Goal: Check status: Check status

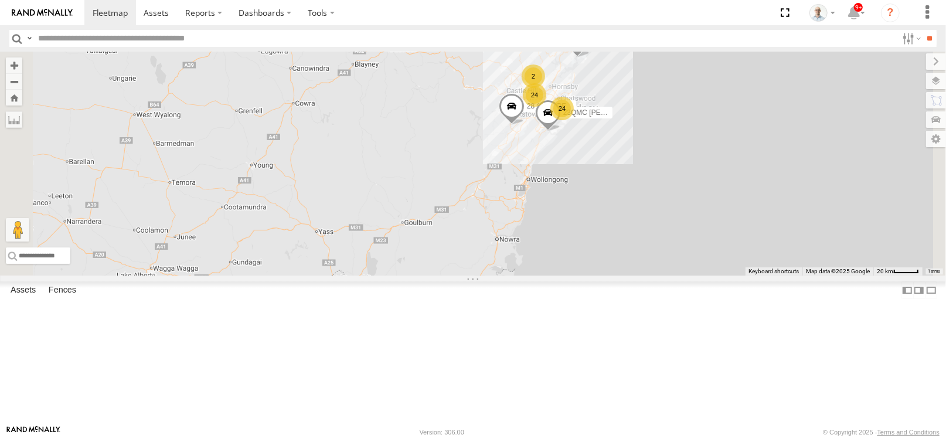
click at [546, 107] on div "24" at bounding box center [534, 94] width 23 height 23
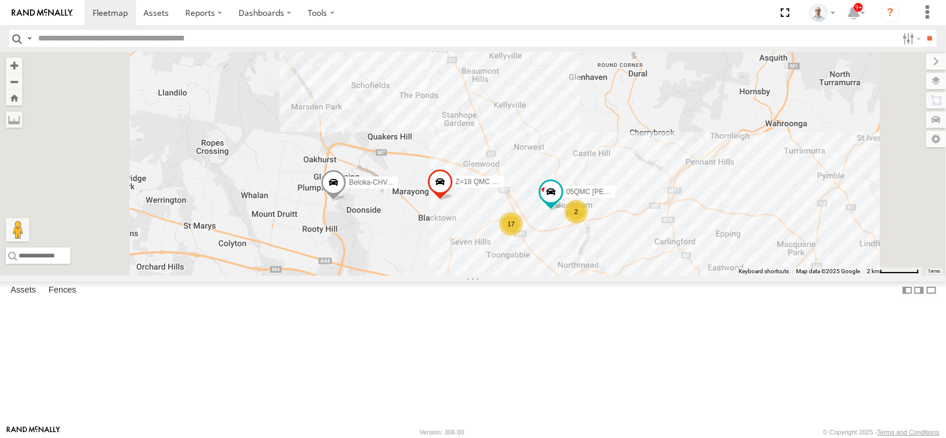
click at [0, 0] on span at bounding box center [0, 0] width 0 height 0
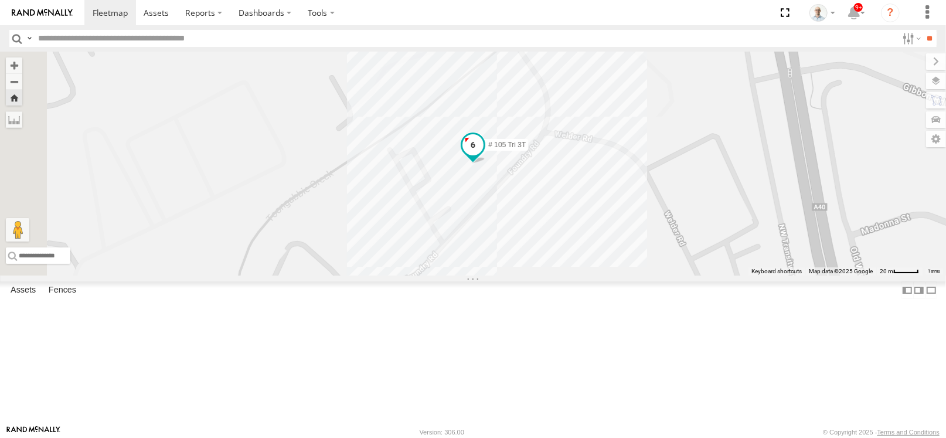
click at [483, 155] on span at bounding box center [472, 144] width 21 height 21
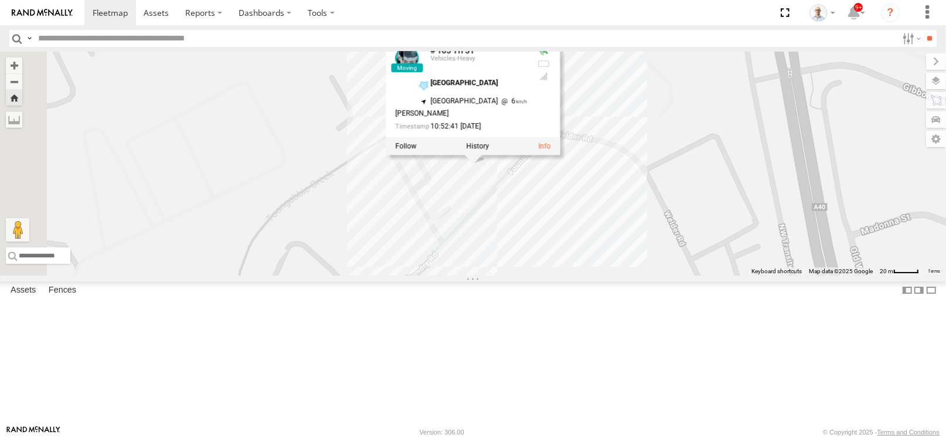
click at [487, 205] on div "# 105 Tri 3T # 105 Tri 3T Vehicles-Heavy Seven hills depot -33.76923 , 150.9560…" at bounding box center [473, 164] width 946 height 224
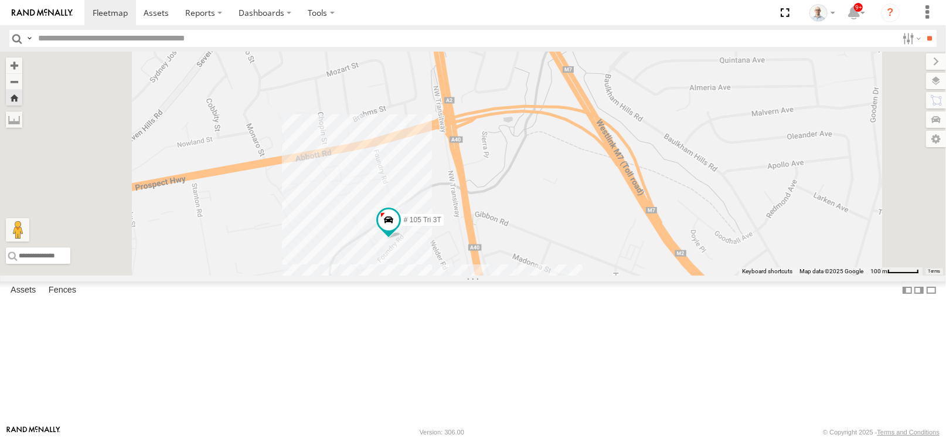
click at [0, 0] on span at bounding box center [0, 0] width 0 height 0
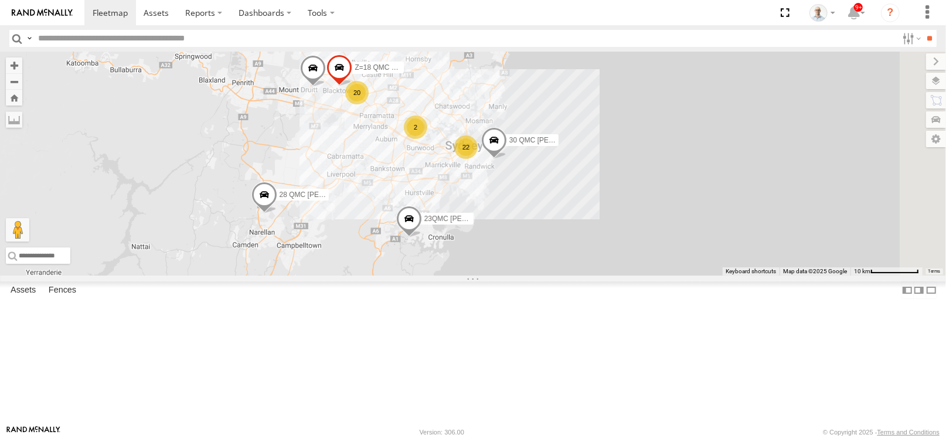
drag, startPoint x: 671, startPoint y: 193, endPoint x: 502, endPoint y: 219, distance: 170.7
click at [502, 219] on div "28 QMC [PERSON_NAME] 23QMC [PERSON_NAME] 32 QMC [PERSON_NAME] 27QMC # KS75A Bel…" at bounding box center [473, 164] width 946 height 224
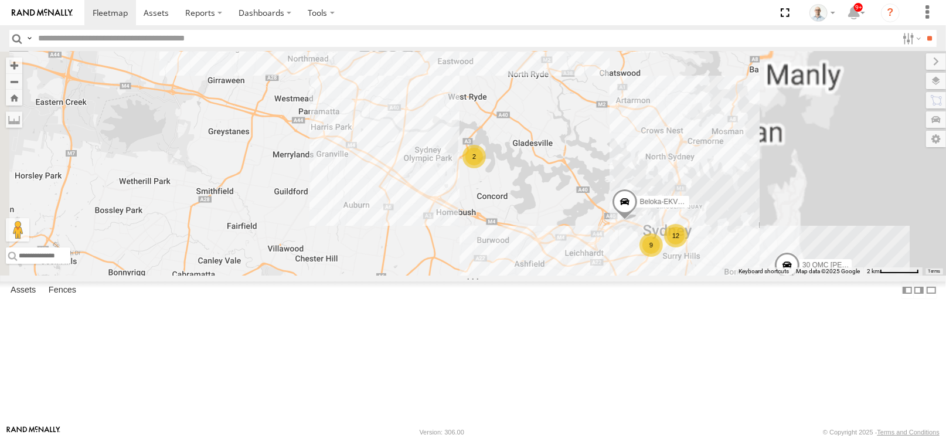
drag, startPoint x: 531, startPoint y: 207, endPoint x: 455, endPoint y: 284, distance: 108.6
click at [456, 275] on div "28 QMC [PERSON_NAME] 23QMC [PERSON_NAME] 32 QMC [PERSON_NAME] 27QMC # KS75A Bel…" at bounding box center [473, 164] width 946 height 224
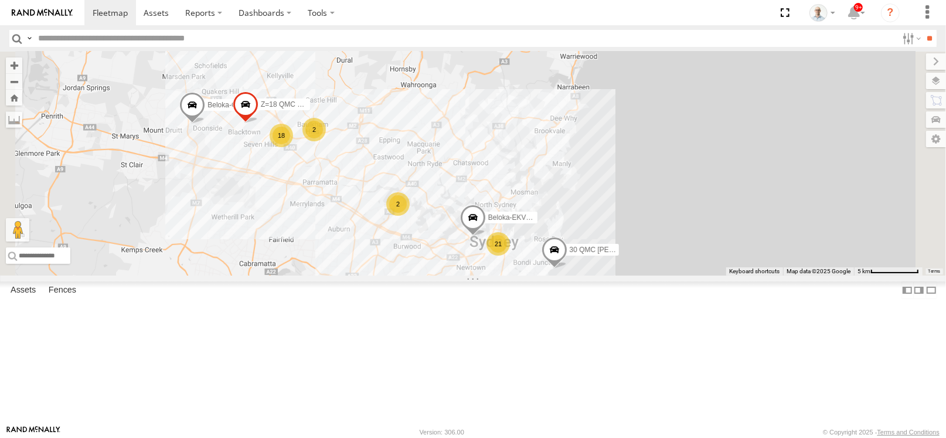
drag, startPoint x: 447, startPoint y: 250, endPoint x: 510, endPoint y: 288, distance: 74.2
click at [509, 275] on div "28 QMC [PERSON_NAME] 23QMC [PERSON_NAME] 32 QMC [PERSON_NAME] 27QMC # KS75A Bel…" at bounding box center [473, 164] width 946 height 224
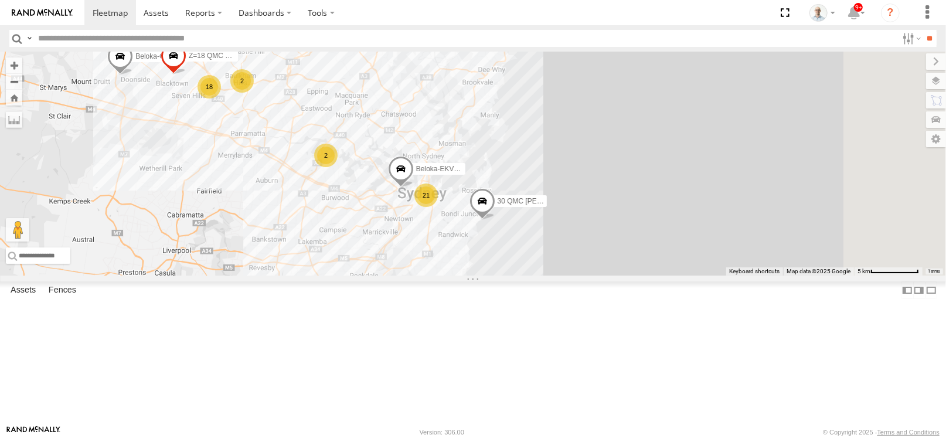
drag, startPoint x: 525, startPoint y: 183, endPoint x: 517, endPoint y: 199, distance: 17.8
click at [484, 152] on div "28 QMC [PERSON_NAME] 23QMC [PERSON_NAME] 32 QMC [PERSON_NAME] 27QMC # KS75A Bel…" at bounding box center [473, 164] width 946 height 224
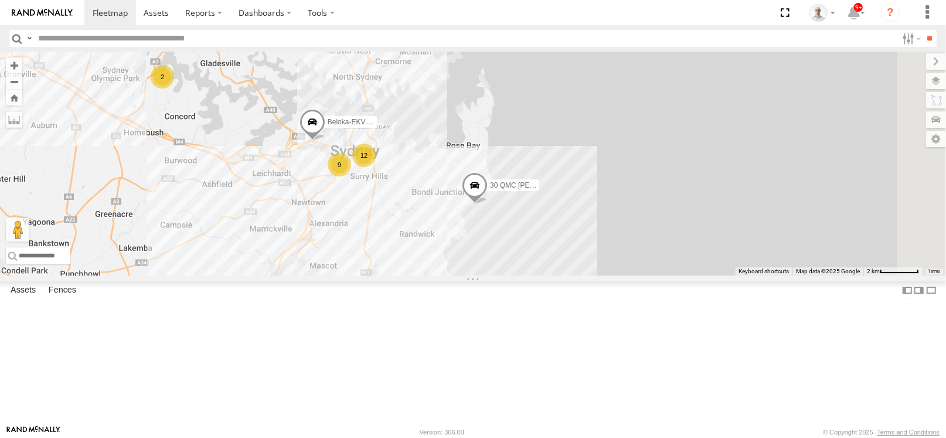
drag, startPoint x: 564, startPoint y: 241, endPoint x: 534, endPoint y: 227, distance: 32.5
click at [539, 211] on div "28 QMC [PERSON_NAME] 23QMC [PERSON_NAME] 32 QMC [PERSON_NAME] 27QMC # KS75A Bel…" at bounding box center [473, 164] width 946 height 224
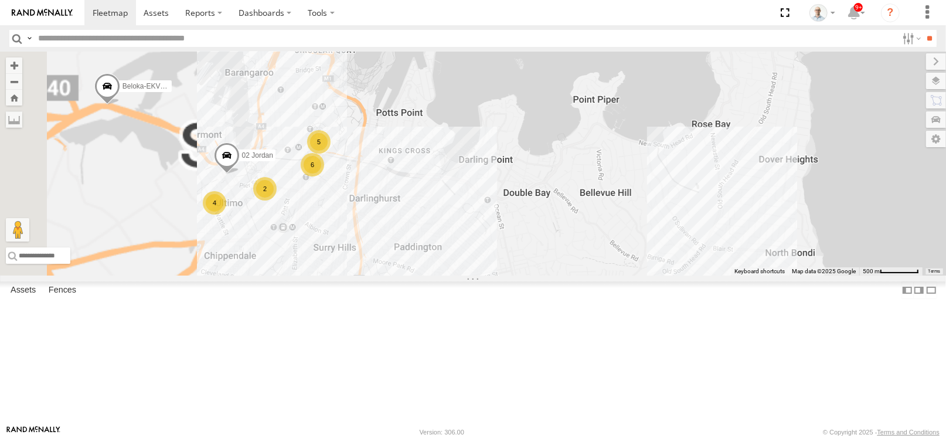
drag, startPoint x: 478, startPoint y: 218, endPoint x: 587, endPoint y: 288, distance: 129.9
click at [587, 275] on div "28 QMC [PERSON_NAME] 23QMC [PERSON_NAME] 32 QMC [PERSON_NAME] 27QMC # KS75A Bel…" at bounding box center [473, 164] width 946 height 224
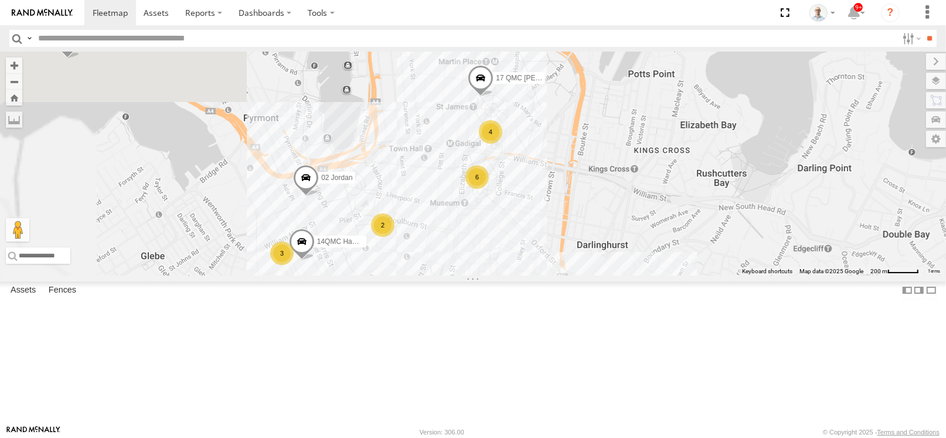
drag, startPoint x: 493, startPoint y: 321, endPoint x: 615, endPoint y: 290, distance: 125.8
click at [615, 275] on div "28 QMC [PERSON_NAME] 23QMC [PERSON_NAME] 32 QMC [PERSON_NAME] 27QMC # KS75A Bel…" at bounding box center [473, 164] width 946 height 224
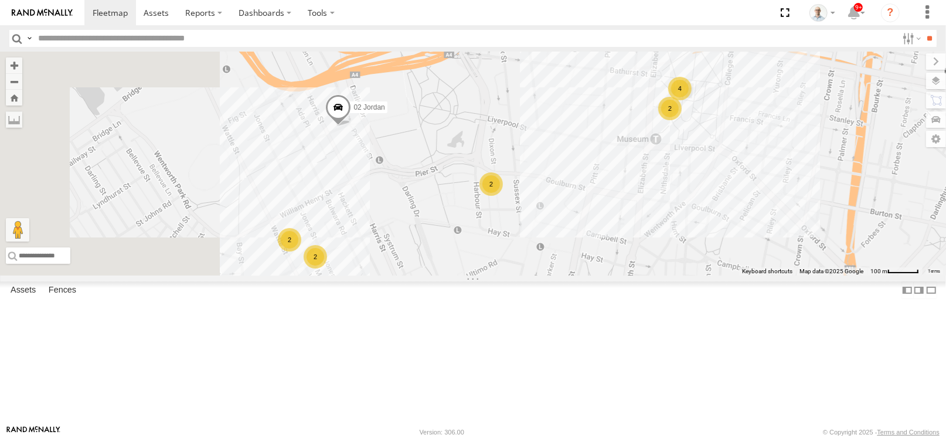
drag, startPoint x: 417, startPoint y: 309, endPoint x: 492, endPoint y: 302, distance: 75.4
click at [492, 275] on div "28 QMC [PERSON_NAME] 23QMC [PERSON_NAME] 32 QMC [PERSON_NAME] 27QMC # KS75A Bel…" at bounding box center [473, 164] width 946 height 224
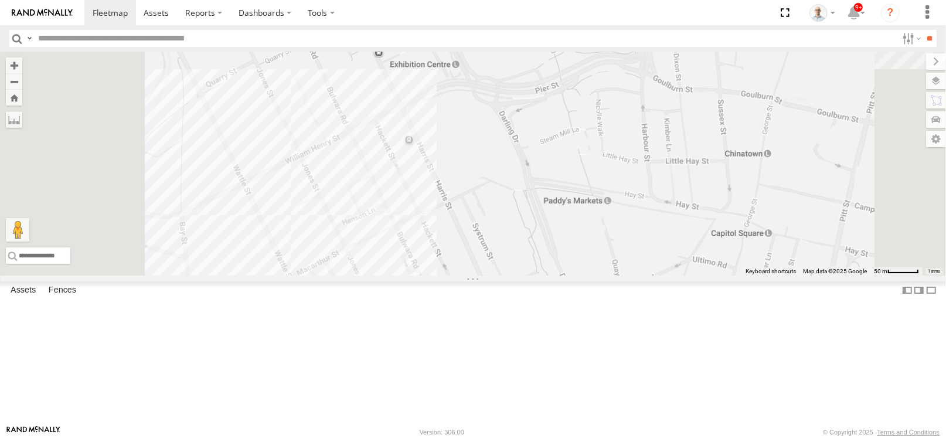
drag, startPoint x: 546, startPoint y: 329, endPoint x: 601, endPoint y: 323, distance: 54.8
click at [600, 275] on div "28 QMC [PERSON_NAME] 23QMC [PERSON_NAME] 32 QMC [PERSON_NAME] 27QMC # KS75A Bel…" at bounding box center [473, 164] width 946 height 224
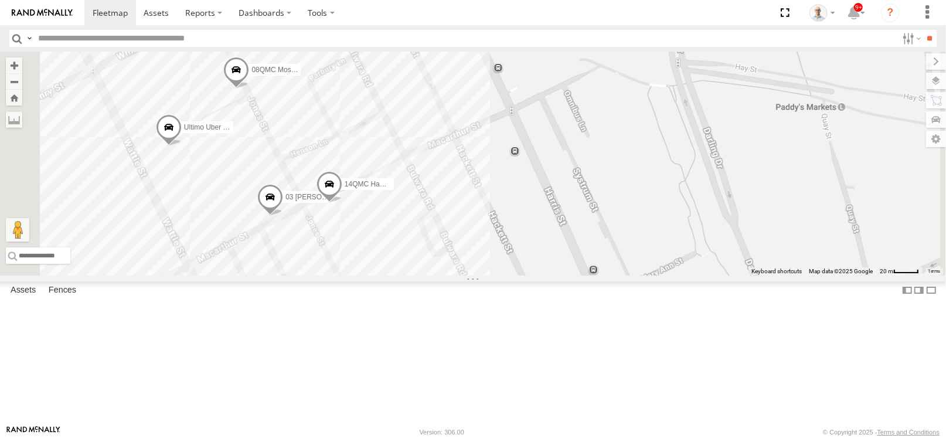
drag, startPoint x: 593, startPoint y: 339, endPoint x: 598, endPoint y: 373, distance: 33.8
click at [598, 275] on div "28 QMC [PERSON_NAME] 23QMC [PERSON_NAME] 32 QMC [PERSON_NAME] 27QMC # KS75A Bel…" at bounding box center [473, 164] width 946 height 224
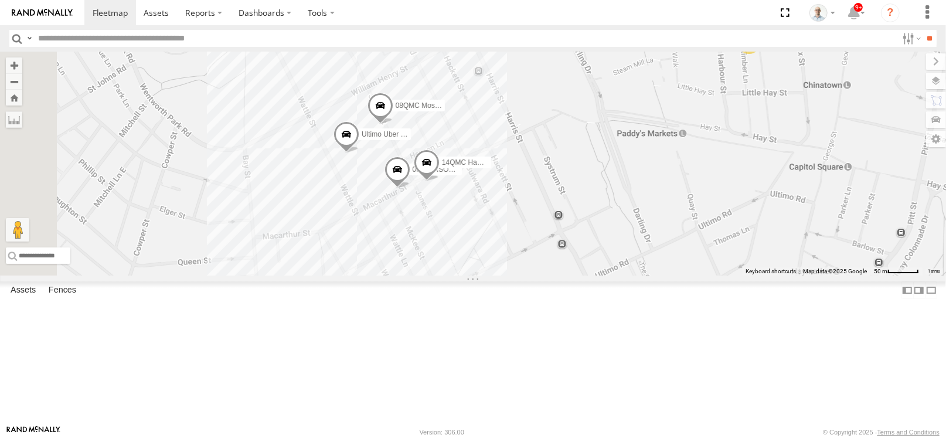
drag, startPoint x: 709, startPoint y: 259, endPoint x: 726, endPoint y: 225, distance: 37.7
click at [726, 225] on div "28 QMC [PERSON_NAME] 23QMC [PERSON_NAME] 32 QMC [PERSON_NAME] 27QMC # KS75A Bel…" at bounding box center [473, 164] width 946 height 224
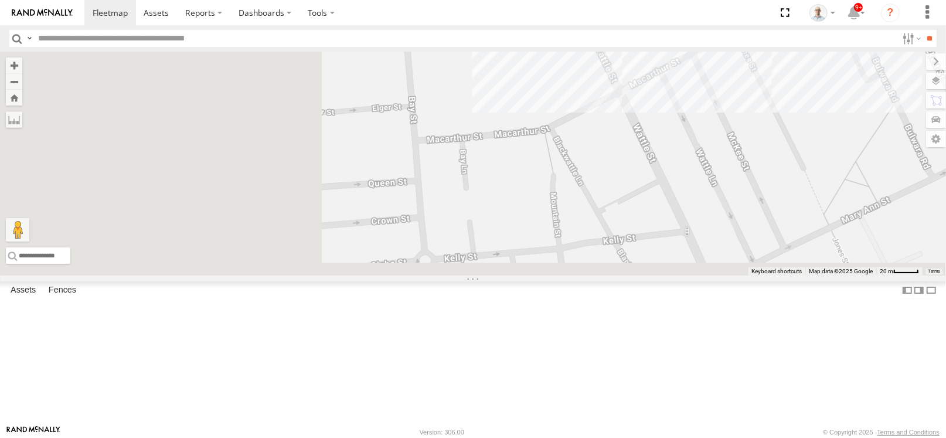
drag, startPoint x: 574, startPoint y: 263, endPoint x: 800, endPoint y: 91, distance: 283.5
click at [800, 91] on div "28 QMC [PERSON_NAME] 23QMC [PERSON_NAME] 32 QMC [PERSON_NAME] 27QMC # KS75A Bel…" at bounding box center [473, 164] width 946 height 224
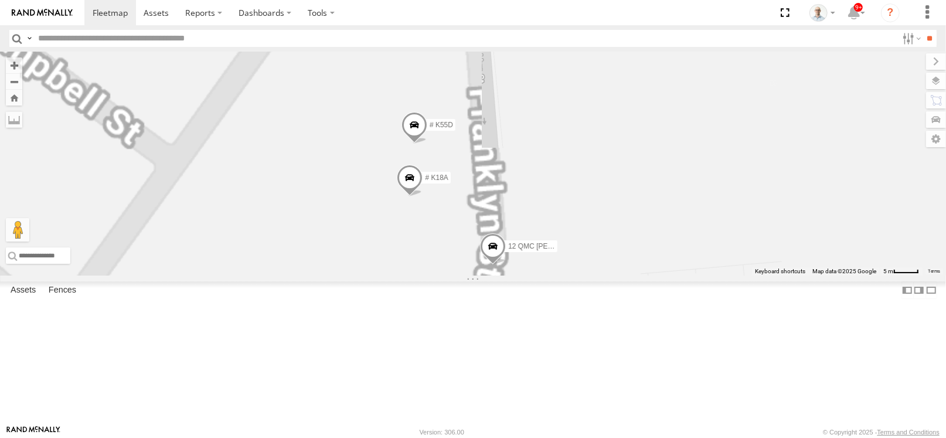
drag, startPoint x: 487, startPoint y: 260, endPoint x: 577, endPoint y: 214, distance: 100.6
click at [577, 214] on div "28 QMC [PERSON_NAME] 23QMC [PERSON_NAME] 32 QMC [PERSON_NAME] 27QMC # KS75A Bel…" at bounding box center [473, 164] width 946 height 224
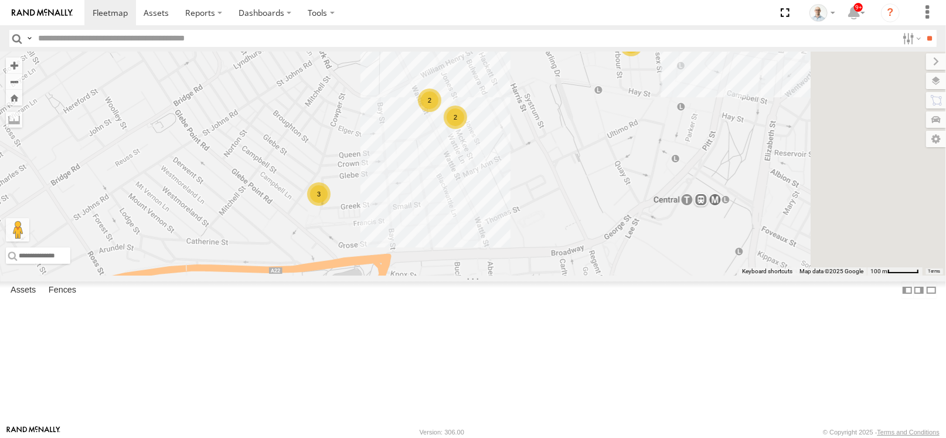
drag, startPoint x: 749, startPoint y: 220, endPoint x: 655, endPoint y: 217, distance: 94.4
click at [655, 217] on div "28 QMC [PERSON_NAME] 23QMC [PERSON_NAME] 32 QMC [PERSON_NAME] 27QMC # KS75A Bel…" at bounding box center [473, 164] width 946 height 224
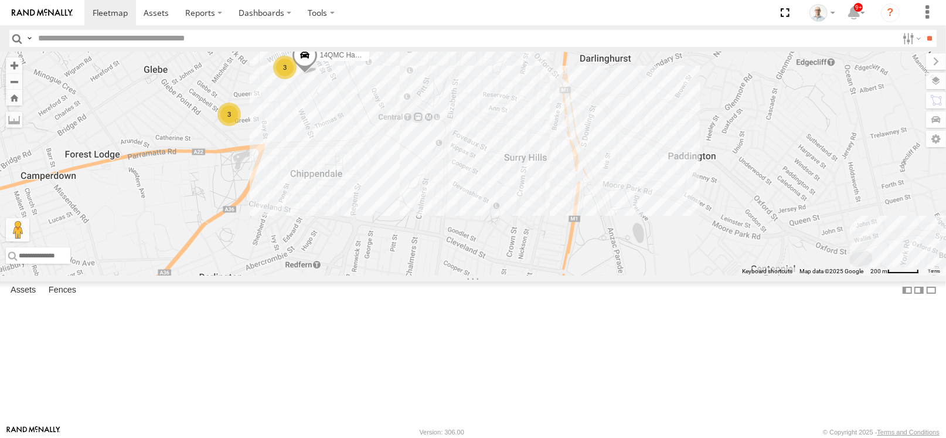
drag, startPoint x: 679, startPoint y: 217, endPoint x: 485, endPoint y: 165, distance: 200.9
click at [485, 165] on div "28 QMC [PERSON_NAME] 23QMC [PERSON_NAME] 32 QMC [PERSON_NAME] 27QMC # KS75A Bel…" at bounding box center [473, 164] width 946 height 224
drag, startPoint x: 614, startPoint y: 142, endPoint x: 619, endPoint y: 158, distance: 17.1
click at [614, 142] on div "28 QMC [PERSON_NAME] 23QMC [PERSON_NAME] 32 QMC [PERSON_NAME] 27QMC # KS75A Bel…" at bounding box center [473, 164] width 946 height 224
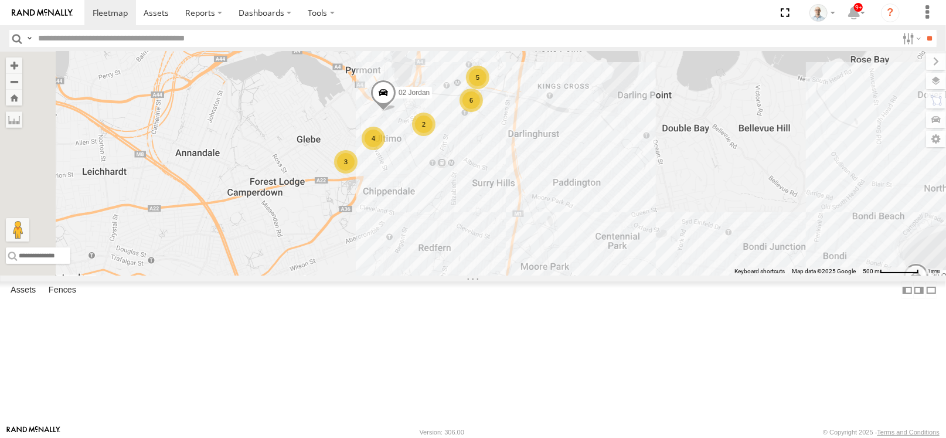
drag, startPoint x: 558, startPoint y: 173, endPoint x: 568, endPoint y: 190, distance: 19.9
click at [588, 219] on div "28 QMC [PERSON_NAME] 23QMC [PERSON_NAME] 32 QMC [PERSON_NAME] 27QMC # KS75A Bel…" at bounding box center [473, 164] width 946 height 224
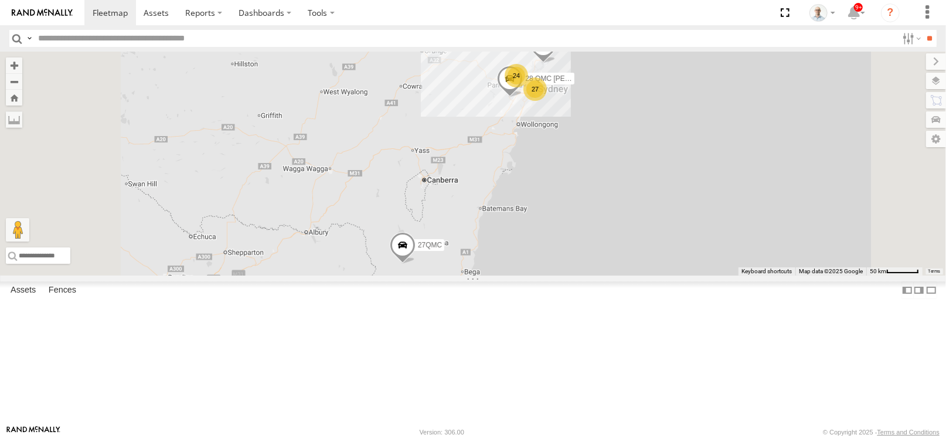
click at [0, 0] on span at bounding box center [0, 0] width 0 height 0
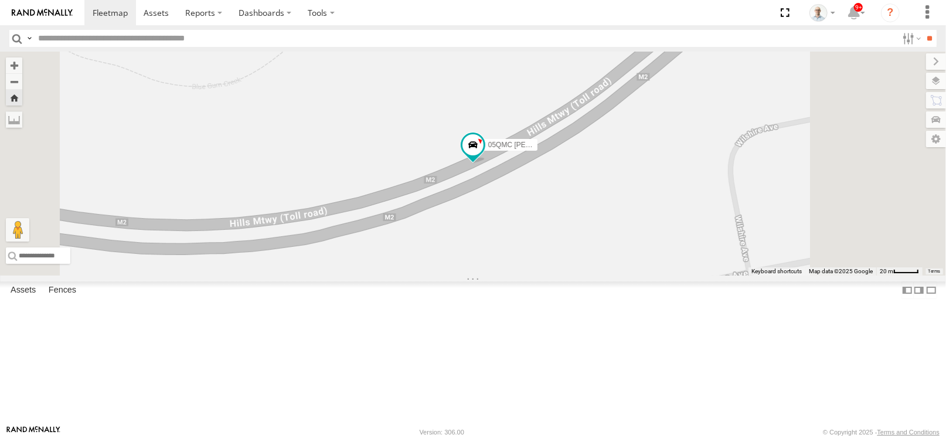
click at [0, 0] on span at bounding box center [0, 0] width 0 height 0
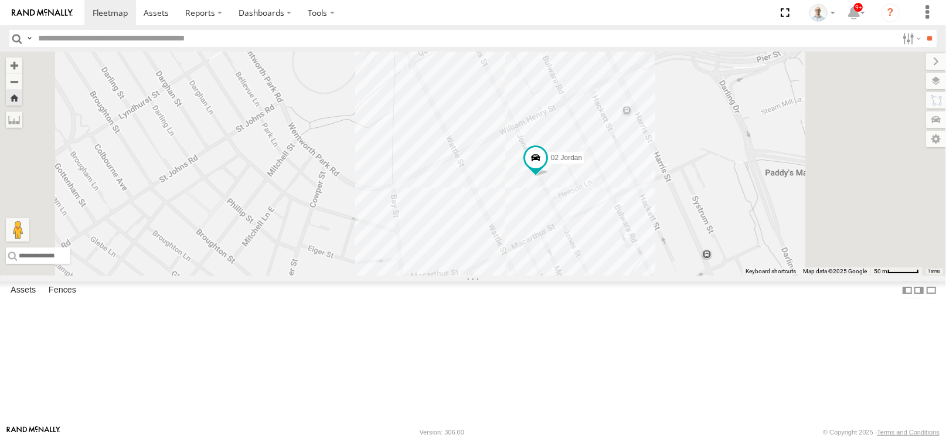
click at [636, 113] on div "02 Jordan" at bounding box center [473, 164] width 946 height 224
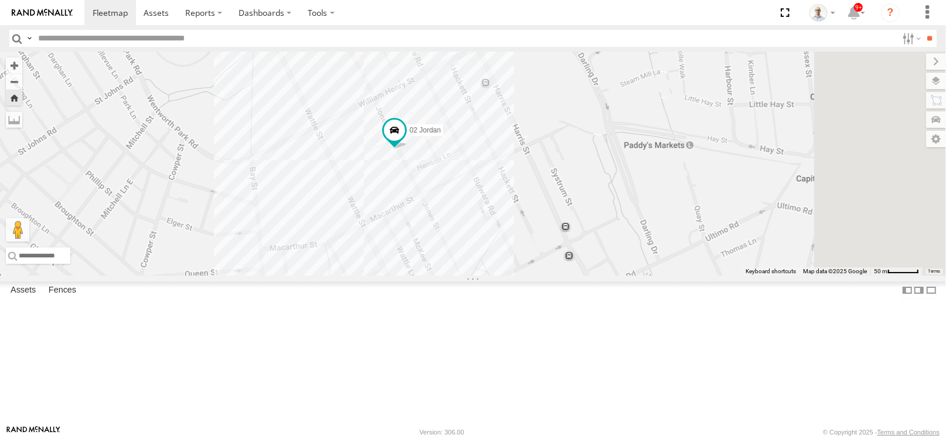
drag, startPoint x: 636, startPoint y: 113, endPoint x: 492, endPoint y: 86, distance: 146.8
click at [492, 86] on div "02 Jordan" at bounding box center [473, 164] width 946 height 224
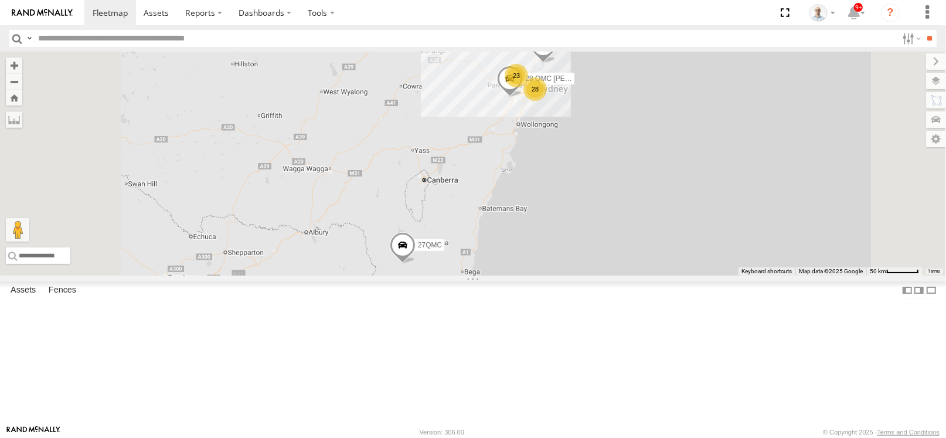
drag, startPoint x: 663, startPoint y: 155, endPoint x: 666, endPoint y: 161, distance: 7.1
click at [528, 87] on div "23" at bounding box center [516, 75] width 23 height 23
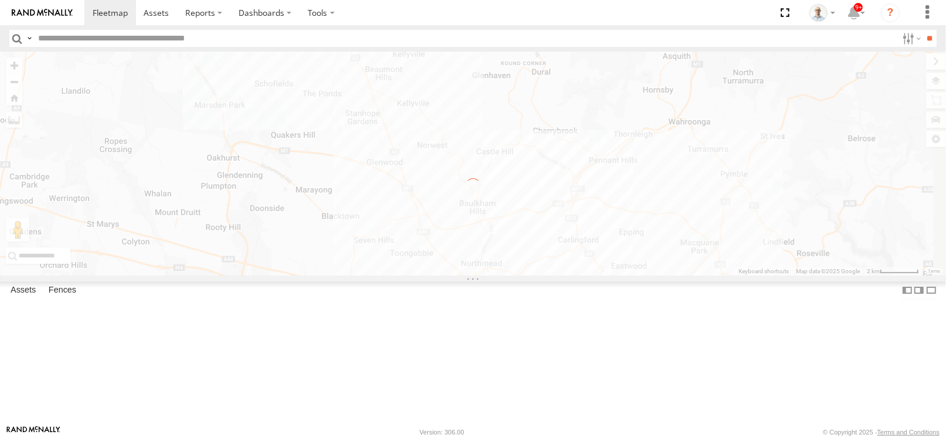
drag, startPoint x: 702, startPoint y: 256, endPoint x: 573, endPoint y: 132, distance: 179.1
click at [573, 132] on div "← Move left → Move right ↑ Move up ↓ Move down + Zoom in - Zoom out Home Jump l…" at bounding box center [473, 164] width 946 height 224
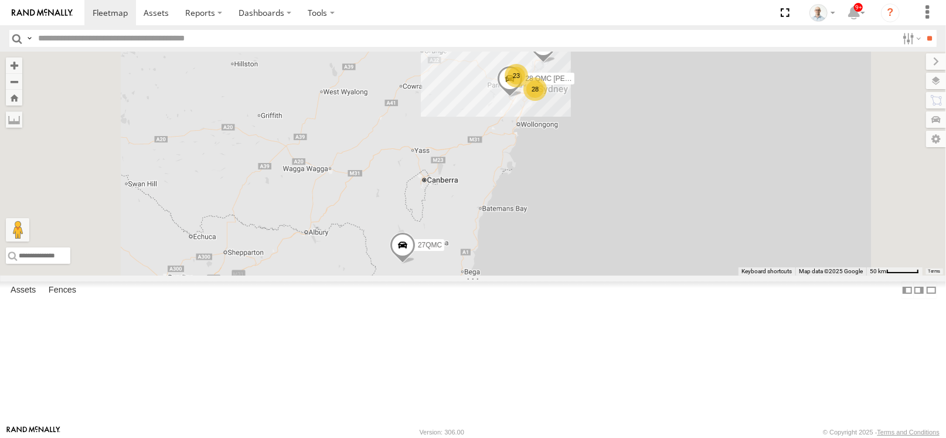
click at [547, 101] on div "28" at bounding box center [534, 88] width 23 height 23
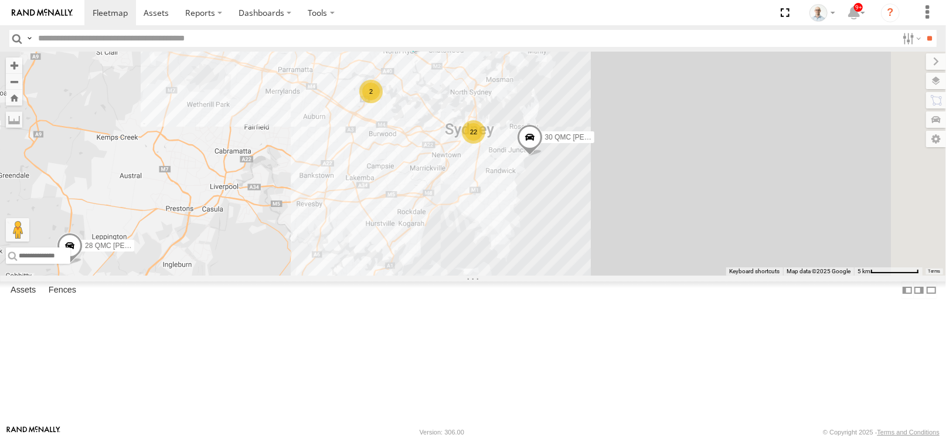
drag, startPoint x: 648, startPoint y: 289, endPoint x: 536, endPoint y: 250, distance: 118.1
click at [540, 275] on div "28 QMC [PERSON_NAME] 32 QMC [PERSON_NAME] 27QMC 22 17 05QMC [PERSON_NAME] Belok…" at bounding box center [473, 164] width 946 height 224
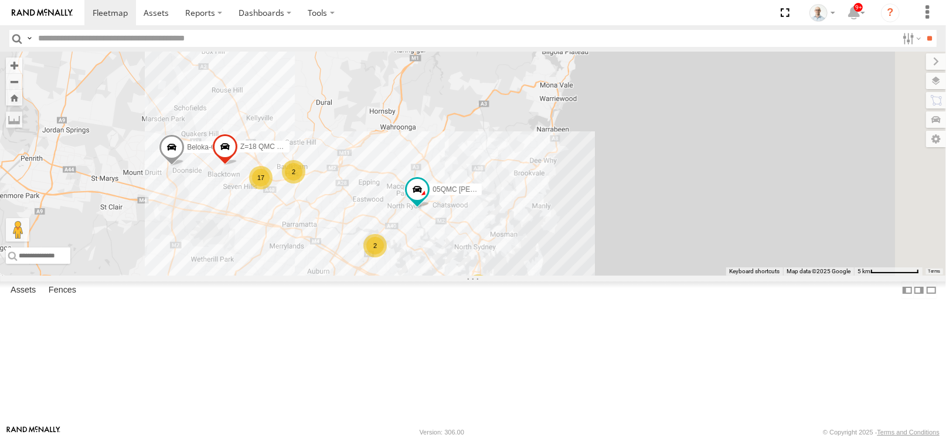
drag, startPoint x: 454, startPoint y: 207, endPoint x: 515, endPoint y: 257, distance: 78.7
click at [515, 257] on div "28 QMC [PERSON_NAME] 32 QMC [PERSON_NAME] 27QMC 22 17 05QMC [PERSON_NAME] Belok…" at bounding box center [473, 164] width 946 height 224
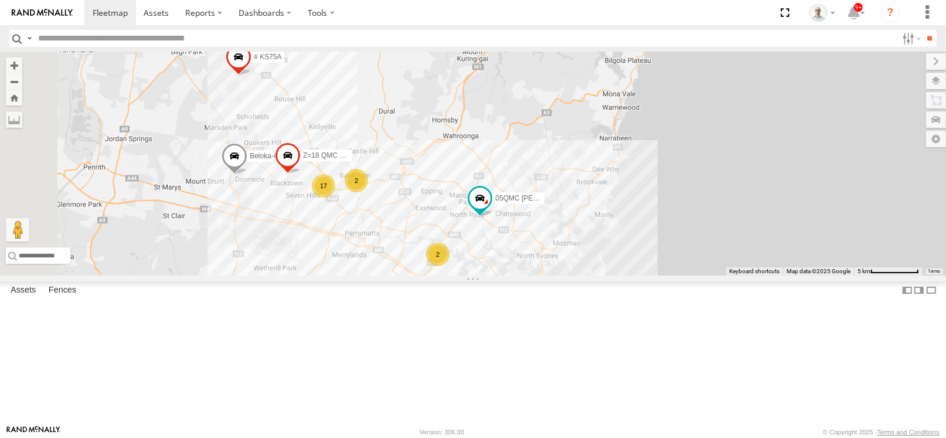
drag, startPoint x: 447, startPoint y: 211, endPoint x: 509, endPoint y: 219, distance: 62.0
click at [509, 219] on div "28 QMC [PERSON_NAME] 32 QMC [PERSON_NAME] 27QMC 22 17 05QMC [PERSON_NAME] Belok…" at bounding box center [473, 164] width 946 height 224
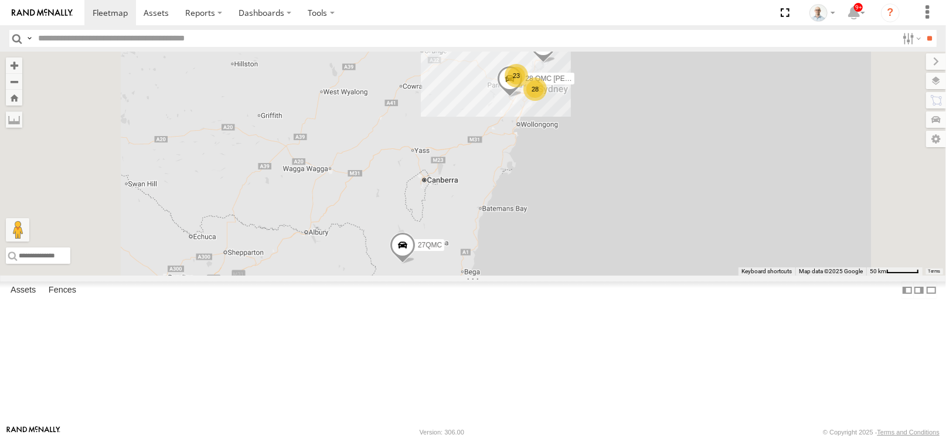
click at [528, 87] on div "23" at bounding box center [516, 75] width 23 height 23
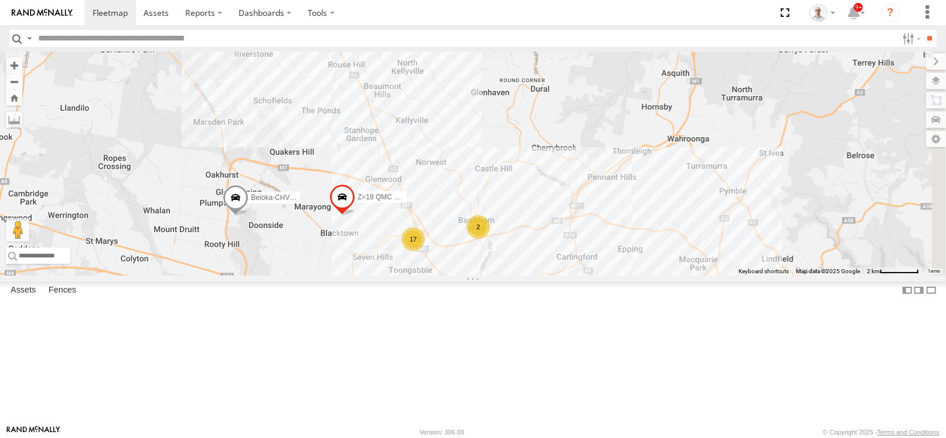
drag, startPoint x: 738, startPoint y: 233, endPoint x: 615, endPoint y: 160, distance: 142.9
click at [615, 160] on div "28 QMC [PERSON_NAME] 32 QMC [PERSON_NAME] 27QMC 17 # KS75A 2 Beloka-CHV61N Z=18…" at bounding box center [473, 164] width 946 height 224
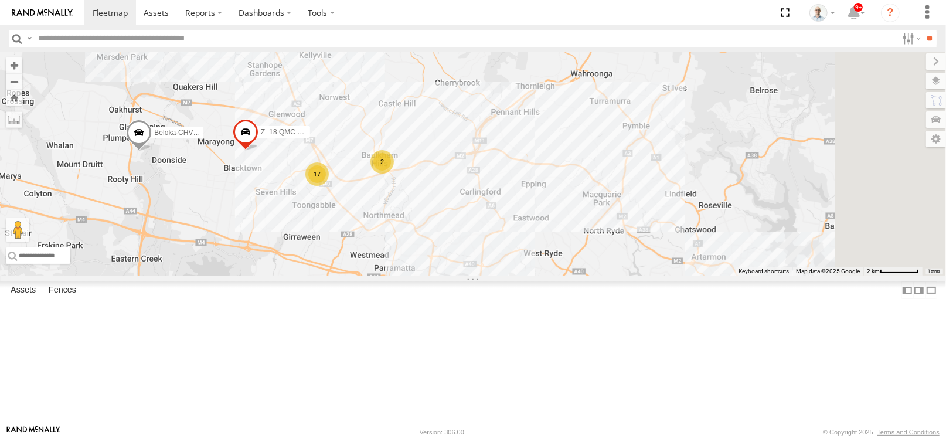
drag, startPoint x: 732, startPoint y: 303, endPoint x: 566, endPoint y: 171, distance: 212.3
click at [566, 171] on div "28 QMC [PERSON_NAME] 32 QMC [PERSON_NAME] 27QMC 17 # KS75A 2 Beloka-CHV61N Z=18…" at bounding box center [473, 164] width 946 height 224
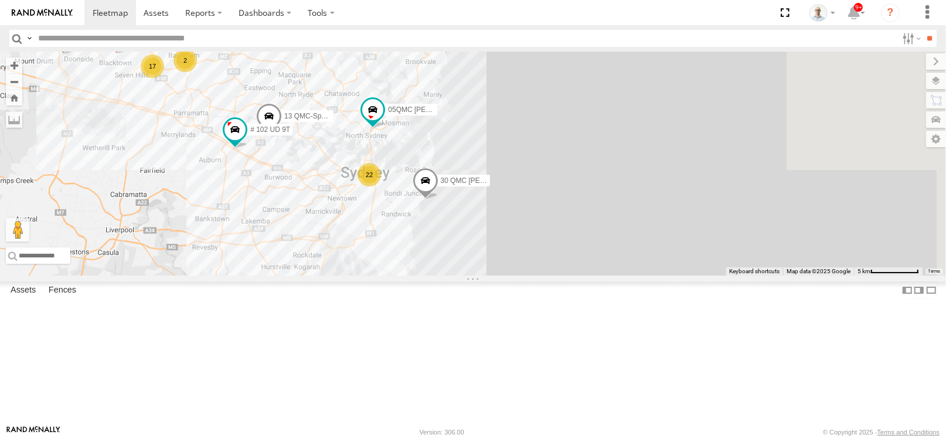
drag, startPoint x: 731, startPoint y: 311, endPoint x: 502, endPoint y: 233, distance: 242.2
click at [502, 233] on div "28 QMC [PERSON_NAME] 32 QMC [PERSON_NAME] 27QMC # KS75A Beloka-CHV61N Z=18 QMC …" at bounding box center [473, 164] width 946 height 224
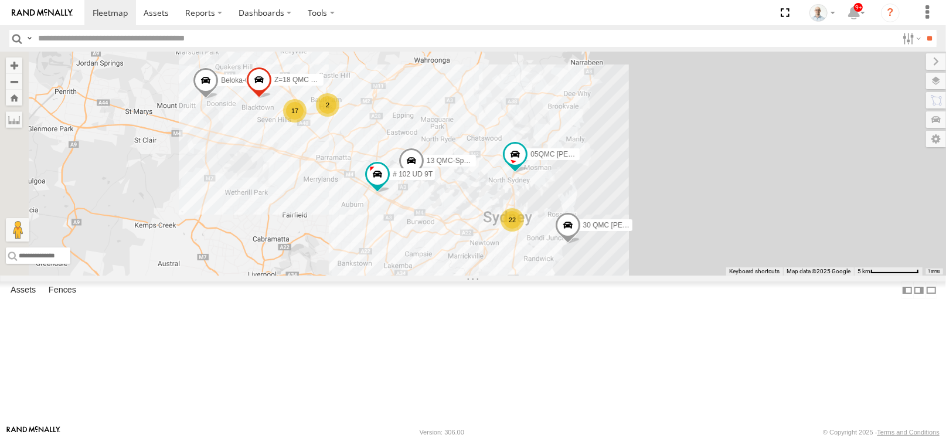
drag, startPoint x: 393, startPoint y: 247, endPoint x: 536, endPoint y: 291, distance: 149.2
click at [536, 275] on div "28 QMC [PERSON_NAME] 32 QMC [PERSON_NAME] 27QMC # KS75A Beloka-CHV61N Z=18 QMC …" at bounding box center [473, 164] width 946 height 224
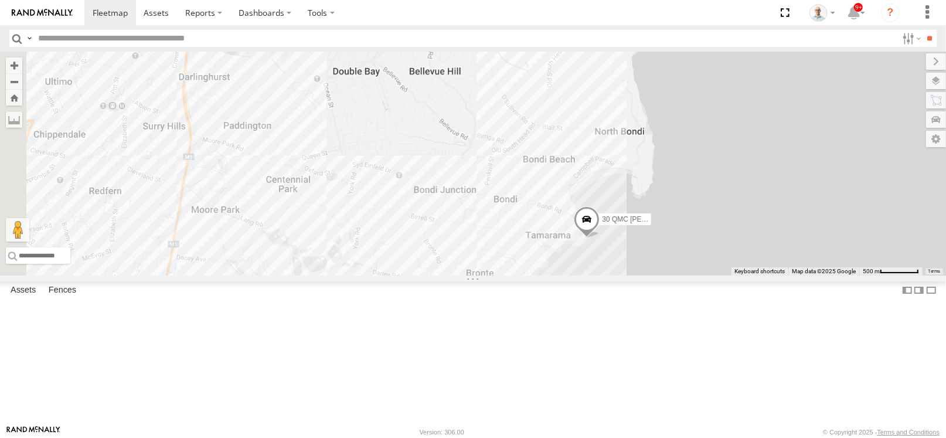
drag, startPoint x: 448, startPoint y: 247, endPoint x: 641, endPoint y: 274, distance: 194.8
click at [641, 274] on div "28 QMC [PERSON_NAME] 32 QMC [PERSON_NAME] 27QMC # KS75A Beloka-CHV61N Z=18 QMC …" at bounding box center [473, 164] width 946 height 224
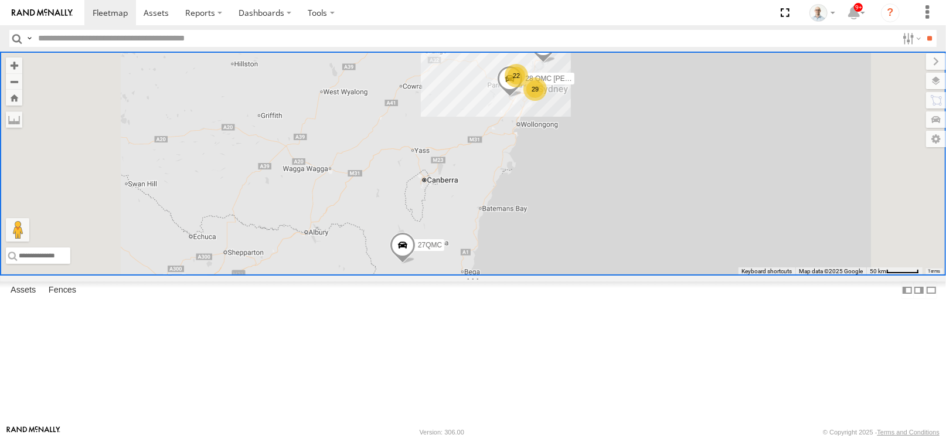
drag, startPoint x: 678, startPoint y: 165, endPoint x: 684, endPoint y: 161, distance: 7.2
click at [547, 101] on div "29" at bounding box center [534, 88] width 23 height 23
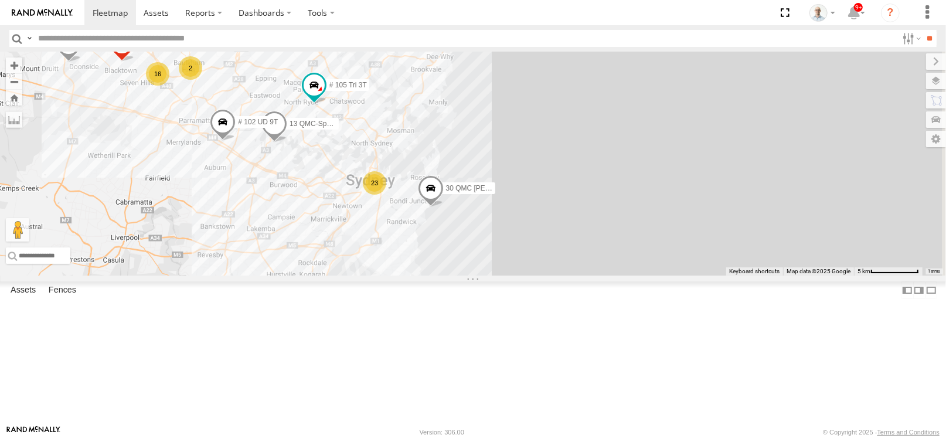
drag, startPoint x: 683, startPoint y: 189, endPoint x: 499, endPoint y: 243, distance: 191.4
click at [499, 243] on div "28 QMC [PERSON_NAME] 32 QMC [PERSON_NAME] 27QMC 23 16 Beloka-CHV61N # 102 UD 9T…" at bounding box center [473, 164] width 946 height 224
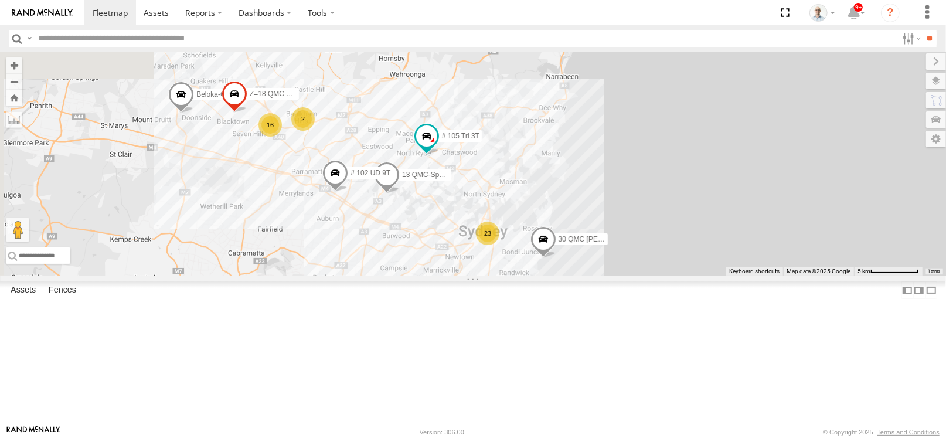
drag, startPoint x: 369, startPoint y: 172, endPoint x: 528, endPoint y: 245, distance: 175.4
click at [528, 245] on div "28 QMC [PERSON_NAME] 32 QMC [PERSON_NAME] 27QMC 23 16 Beloka-CHV61N # 102 UD 9T…" at bounding box center [473, 164] width 946 height 224
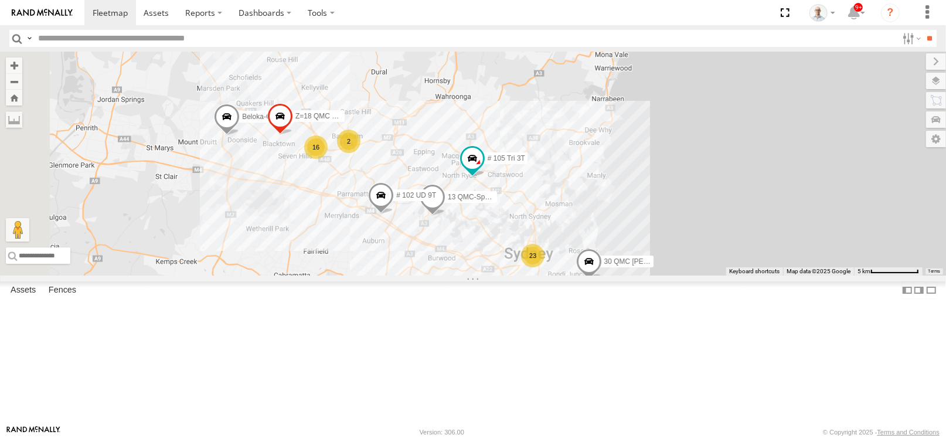
click at [360, 153] on div "2" at bounding box center [348, 141] width 23 height 23
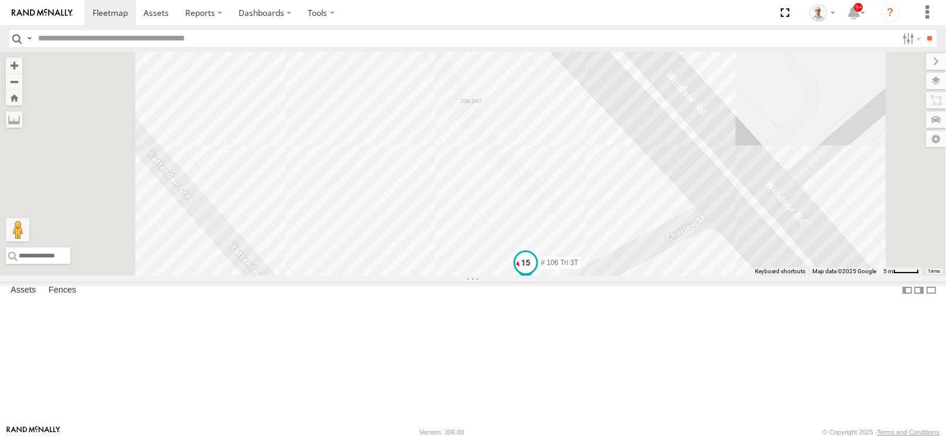
click at [536, 274] on span at bounding box center [525, 263] width 21 height 21
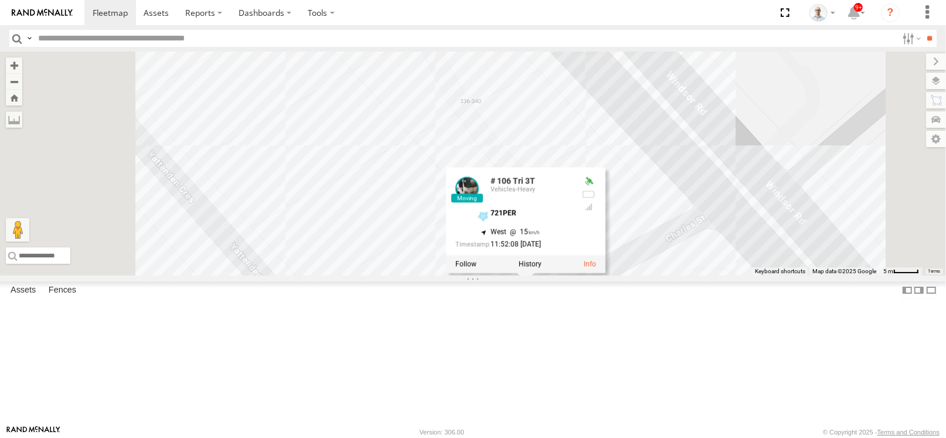
click at [529, 275] on div "28 QMC [PERSON_NAME] 32 QMC [PERSON_NAME] 27QMC Beloka-CHV61N # 102 UD 9T Z=18 …" at bounding box center [473, 164] width 946 height 224
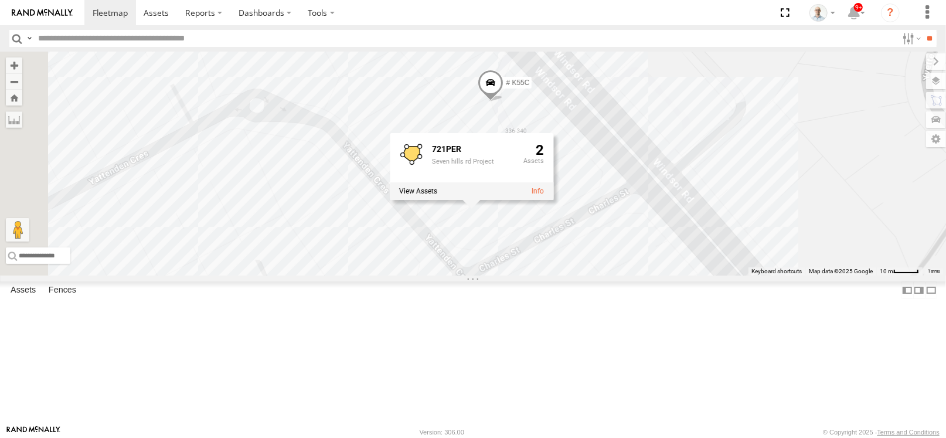
drag, startPoint x: 860, startPoint y: 335, endPoint x: 776, endPoint y: 284, distance: 98.1
click at [777, 275] on div "28 QMC [PERSON_NAME] 32 QMC [PERSON_NAME] 27QMC Beloka-CHV61N # 102 UD 9T Z=18 …" at bounding box center [473, 164] width 946 height 224
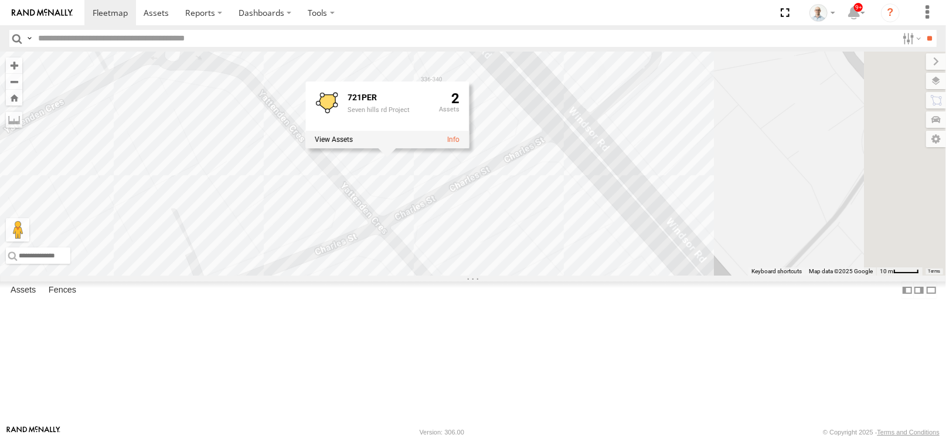
click at [739, 266] on div "28 QMC [PERSON_NAME] 32 QMC [PERSON_NAME] 27QMC Beloka-CHV61N # 102 UD 9T Z=18 …" at bounding box center [473, 164] width 946 height 224
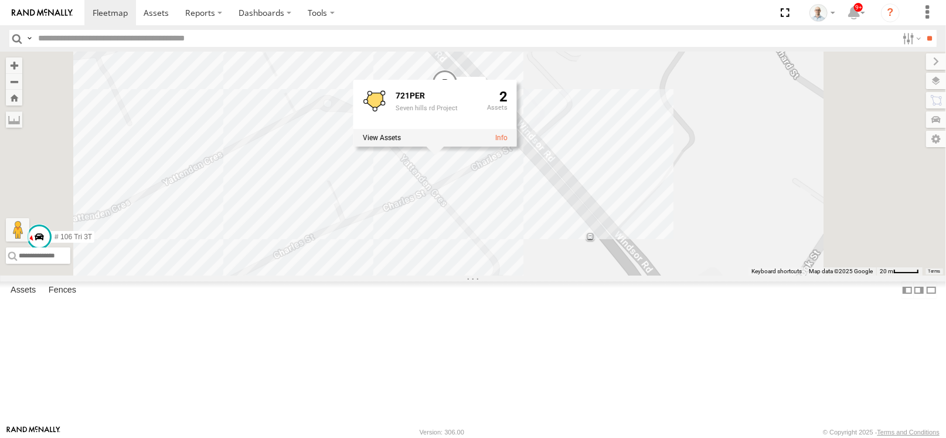
click at [694, 246] on div "28 QMC [PERSON_NAME] 32 QMC [PERSON_NAME] 27QMC Beloka-CHV61N # 102 UD 9T Z=18 …" at bounding box center [473, 164] width 946 height 224
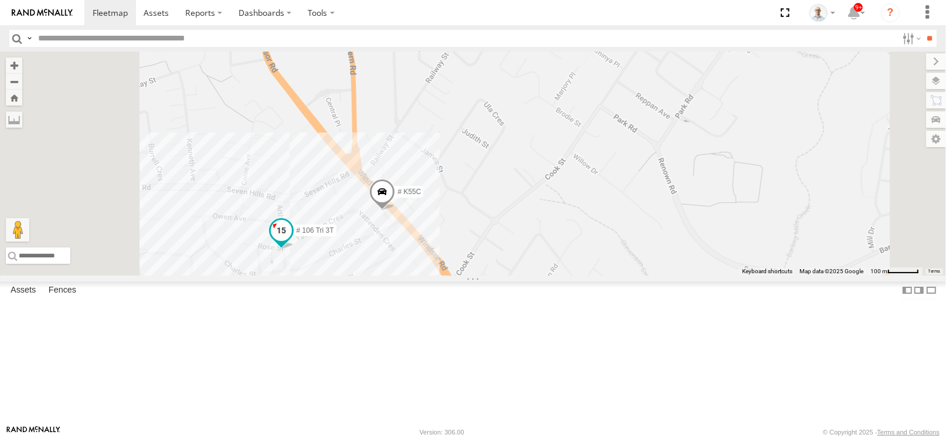
click at [292, 241] on span at bounding box center [281, 230] width 21 height 21
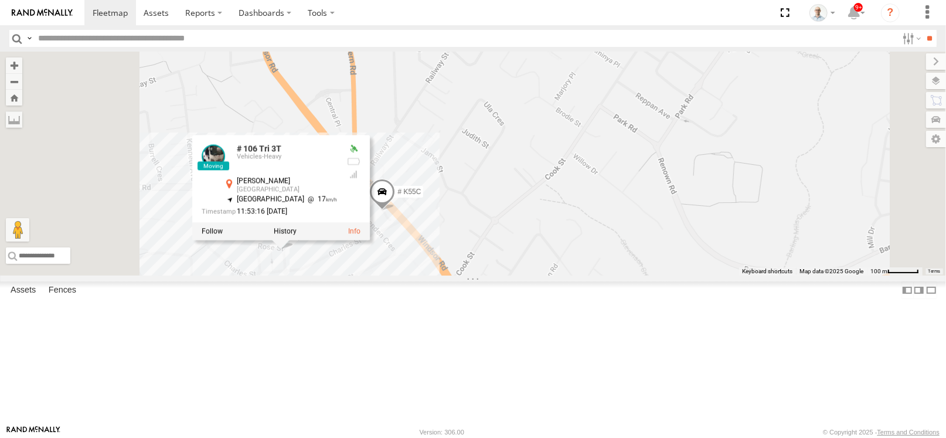
drag, startPoint x: 445, startPoint y: 166, endPoint x: 451, endPoint y: 163, distance: 7.1
click at [447, 164] on div "28 QMC [PERSON_NAME] 32 QMC [PERSON_NAME] 27QMC Beloka-CHV61N # 102 UD 9T Z=18 …" at bounding box center [473, 164] width 946 height 224
click at [558, 175] on div "28 QMC [PERSON_NAME] 32 QMC [PERSON_NAME] 27QMC Beloka-CHV61N # 102 UD 9T Z=18 …" at bounding box center [473, 164] width 946 height 224
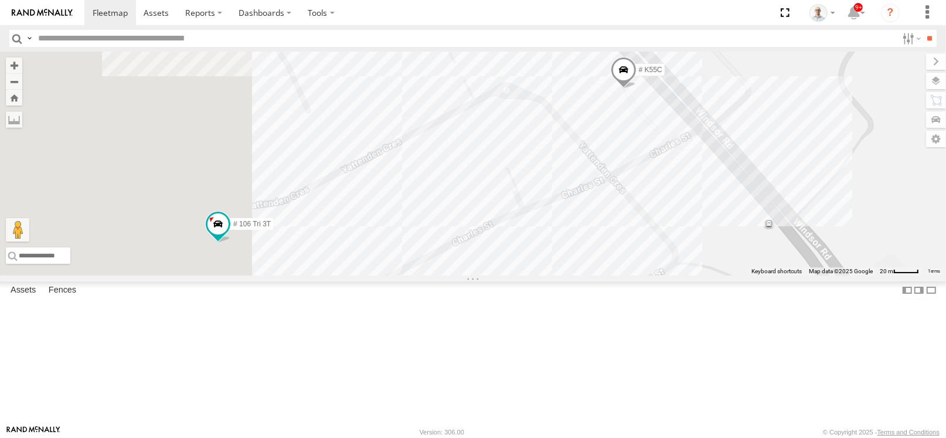
drag, startPoint x: 446, startPoint y: 264, endPoint x: 821, endPoint y: 219, distance: 377.8
click at [822, 217] on div "28 QMC [PERSON_NAME] 32 QMC [PERSON_NAME] 27QMC Beloka-CHV61N # 102 UD 9T Z=18 …" at bounding box center [473, 164] width 946 height 224
